Goal: Task Accomplishment & Management: Complete application form

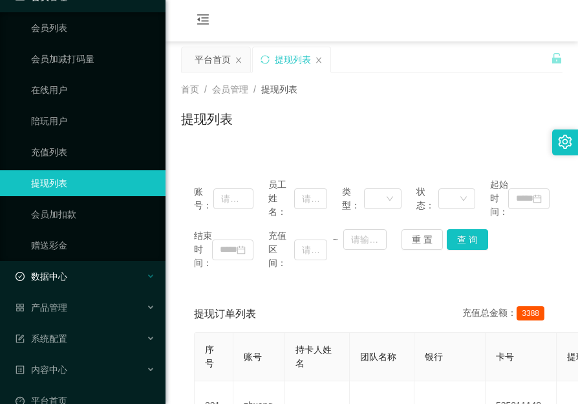
scroll to position [93, 0]
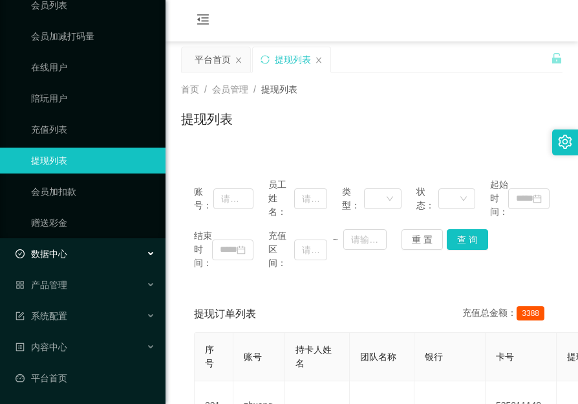
click at [93, 256] on div "数据中心" at bounding box center [83, 254] width 166 height 26
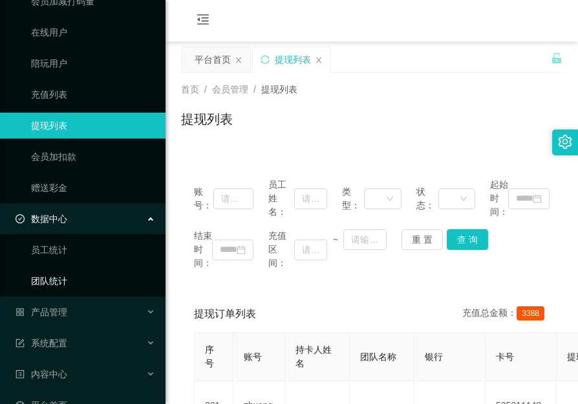
scroll to position [155, 0]
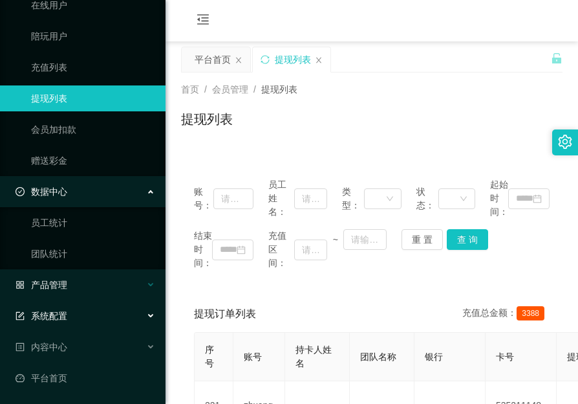
click at [98, 283] on div "产品管理" at bounding box center [83, 285] width 166 height 26
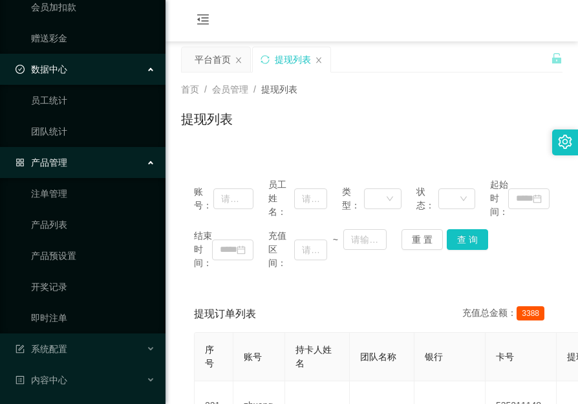
scroll to position [285, 0]
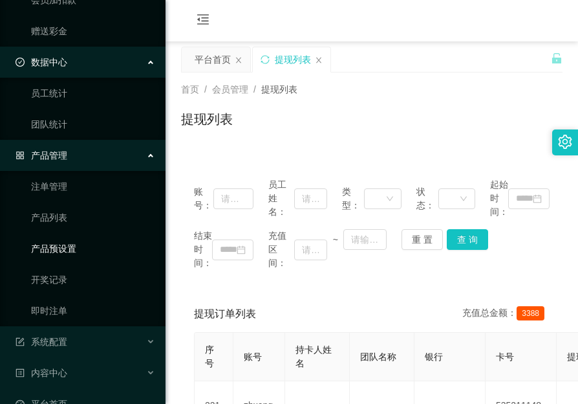
click at [58, 243] on link "产品预设置" at bounding box center [93, 248] width 124 height 26
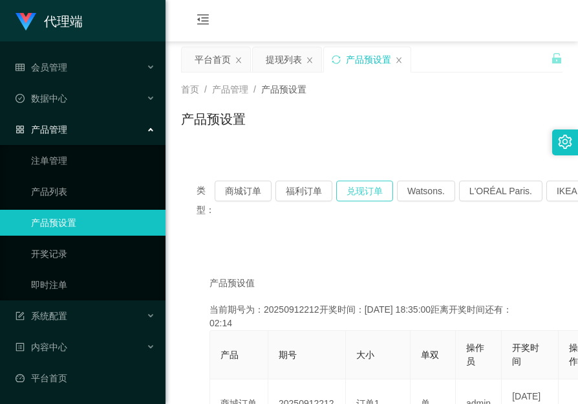
click at [347, 188] on button "兑现订单" at bounding box center [364, 190] width 57 height 21
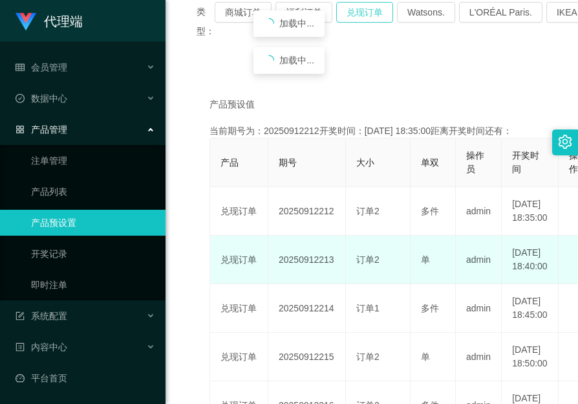
scroll to position [194, 0]
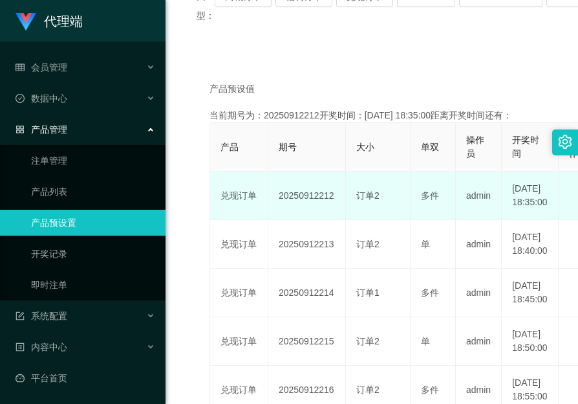
click at [313, 208] on td "20250912212" at bounding box center [307, 195] width 78 height 49
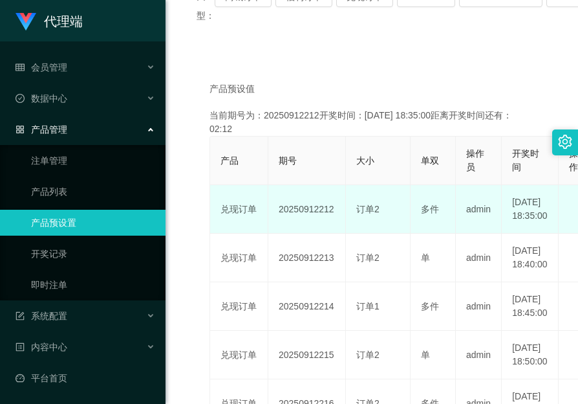
click at [313, 208] on td "20250912212" at bounding box center [307, 209] width 78 height 49
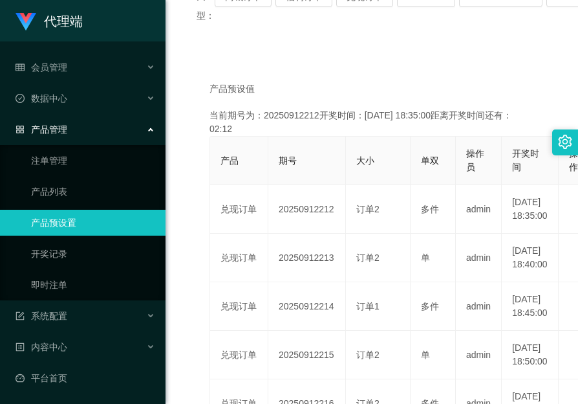
copy td "20250912212"
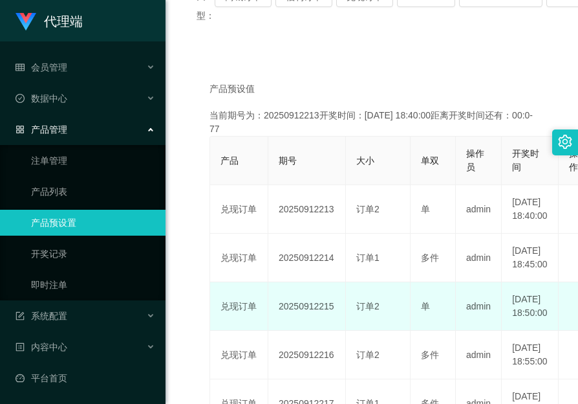
click at [397, 331] on td "订单2" at bounding box center [378, 306] width 65 height 49
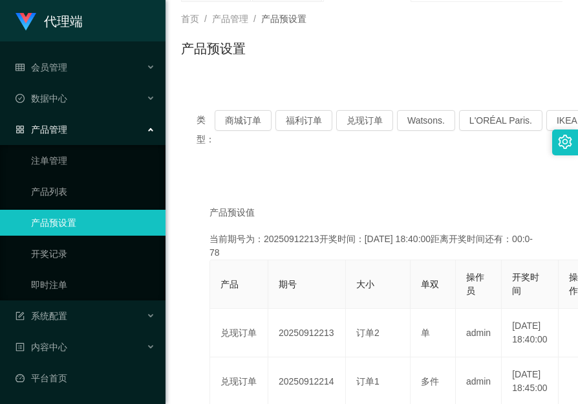
scroll to position [65, 0]
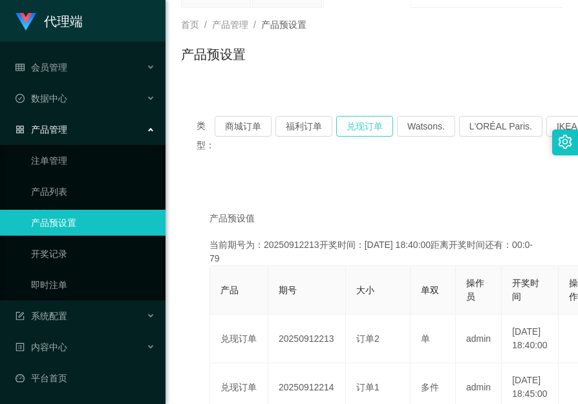
click at [361, 124] on button "兑现订单" at bounding box center [364, 126] width 57 height 21
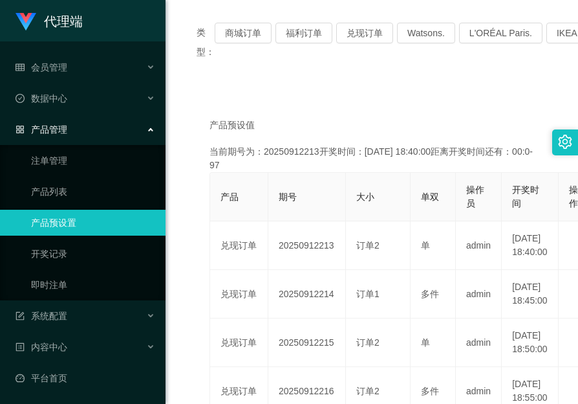
scroll to position [129, 0]
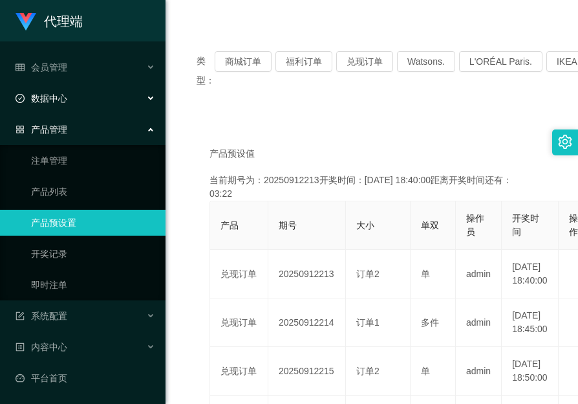
click at [56, 96] on span "数据中心" at bounding box center [42, 98] width 52 height 10
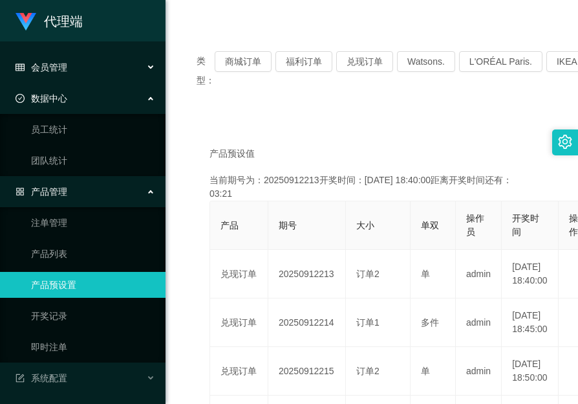
click at [74, 74] on div "会员管理" at bounding box center [83, 67] width 166 height 26
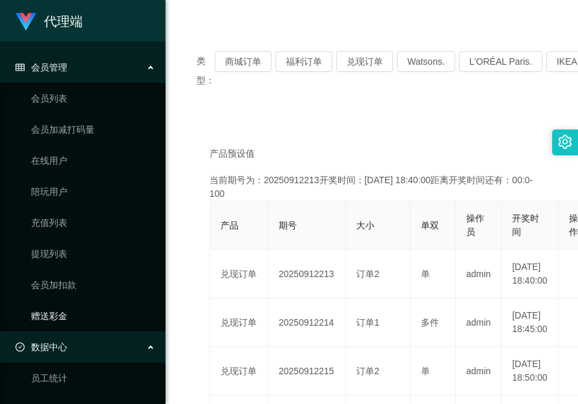
click at [67, 314] on link "赠送彩金" at bounding box center [93, 316] width 124 height 26
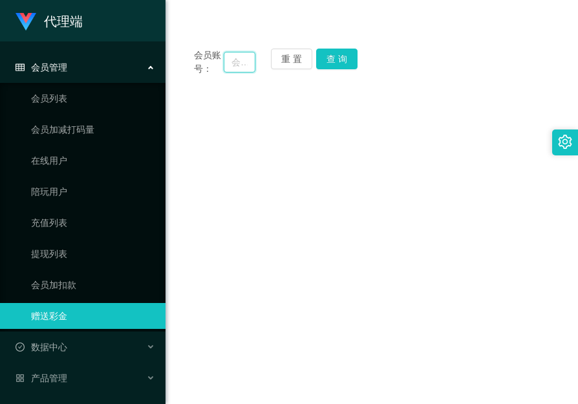
drag, startPoint x: 245, startPoint y: 61, endPoint x: 265, endPoint y: 63, distance: 19.5
click at [245, 60] on input "text" at bounding box center [240, 62] width 32 height 21
paste input "Selina"
type input "Selina"
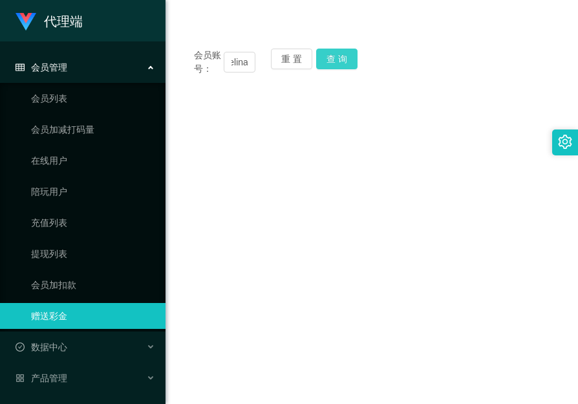
click at [323, 56] on button "查 询" at bounding box center [336, 59] width 41 height 21
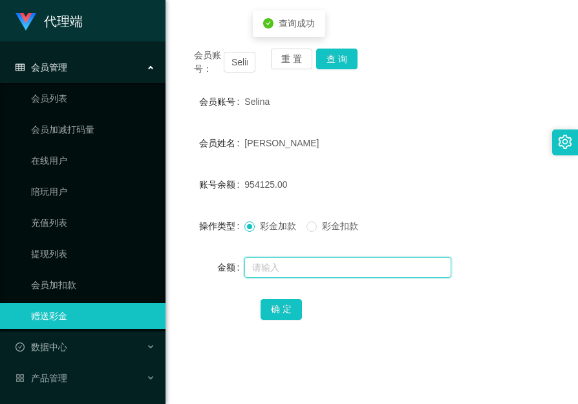
click at [300, 257] on input "text" at bounding box center [348, 267] width 207 height 21
type input "48000"
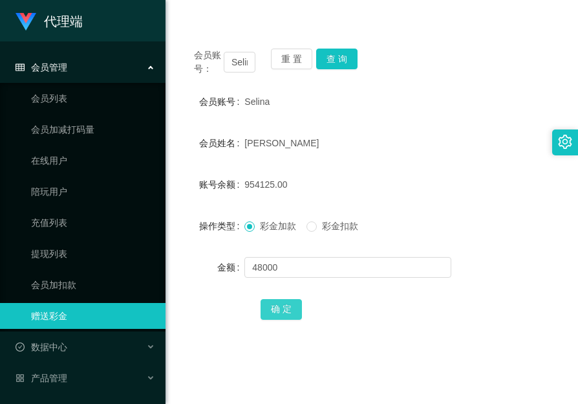
click at [284, 303] on button "确 定" at bounding box center [281, 309] width 41 height 21
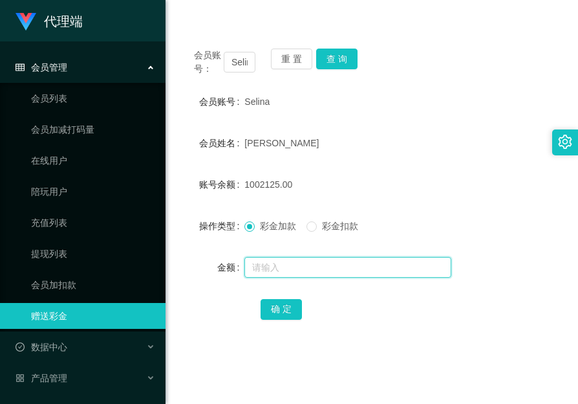
click at [292, 265] on input "text" at bounding box center [348, 267] width 207 height 21
type input "120000"
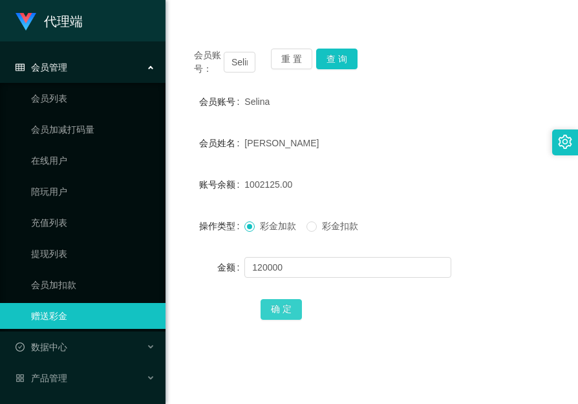
click at [281, 309] on button "确 定" at bounding box center [281, 309] width 41 height 21
